Goal: Task Accomplishment & Management: Use online tool/utility

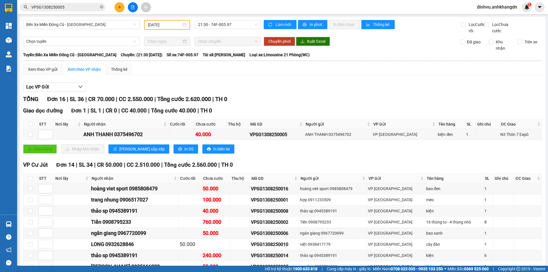
scroll to position [135, 0]
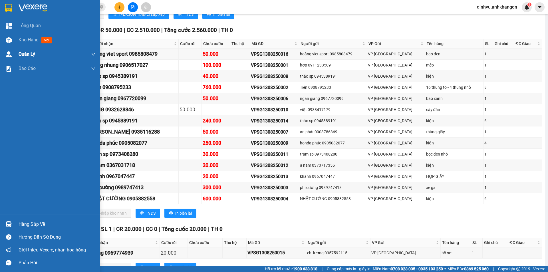
drag, startPoint x: 16, startPoint y: 41, endPoint x: 66, endPoint y: 50, distance: 51.4
click at [16, 41] on div "Kho hàng mới" at bounding box center [50, 40] width 100 height 14
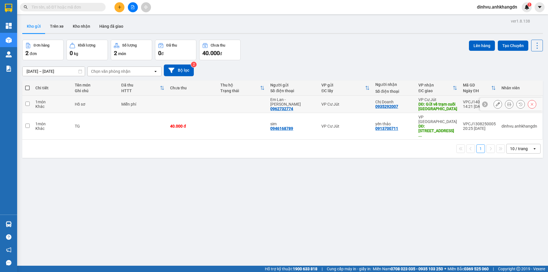
click at [508, 104] on icon at bounding box center [510, 104] width 4 height 4
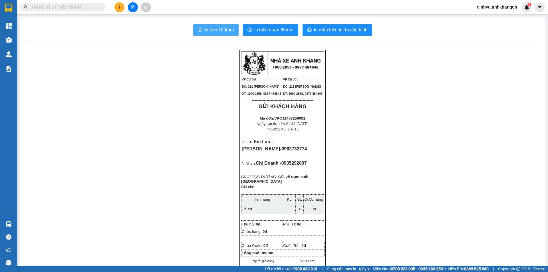
click at [218, 26] on button "In tem 100mm" at bounding box center [215, 29] width 45 height 11
